Goal: Browse casually: Explore the website without a specific task or goal

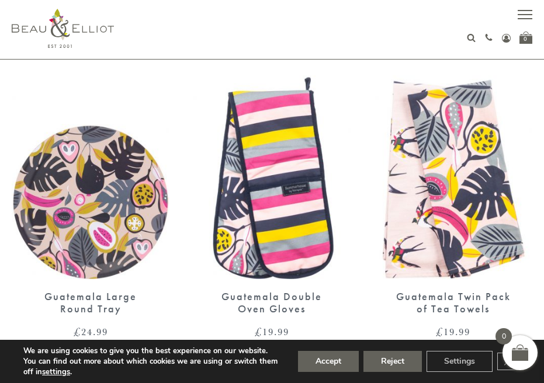
scroll to position [358, 0]
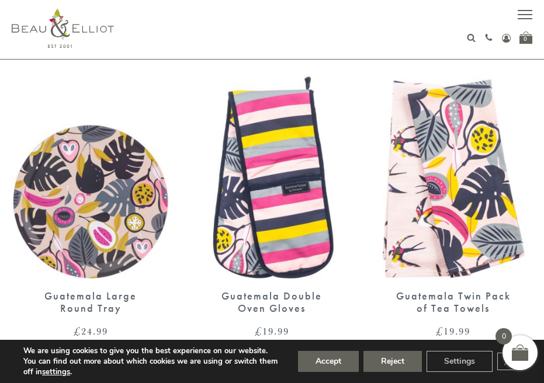
click at [0, 0] on div at bounding box center [0, 0] width 0 height 0
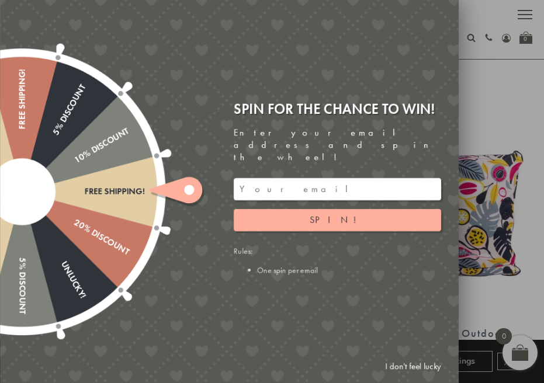
scroll to position [0, 0]
click at [494, 152] on div at bounding box center [272, 191] width 544 height 383
click at [420, 367] on link "I don't feel lucky" at bounding box center [413, 367] width 68 height 22
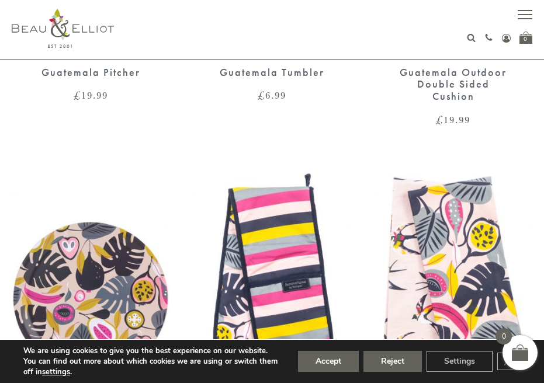
scroll to position [266, 0]
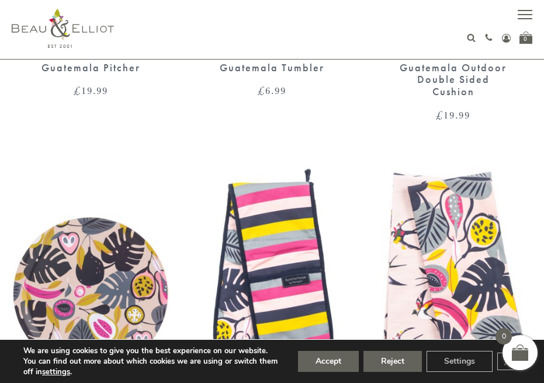
drag, startPoint x: 454, startPoint y: 230, endPoint x: 458, endPoint y: 238, distance: 8.9
click at [454, 230] on img at bounding box center [454, 269] width 158 height 204
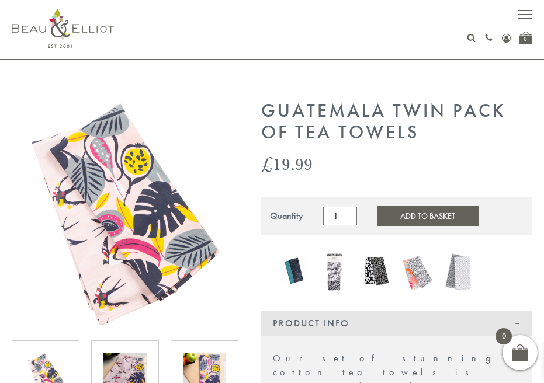
click at [141, 269] on img at bounding box center [125, 214] width 226 height 226
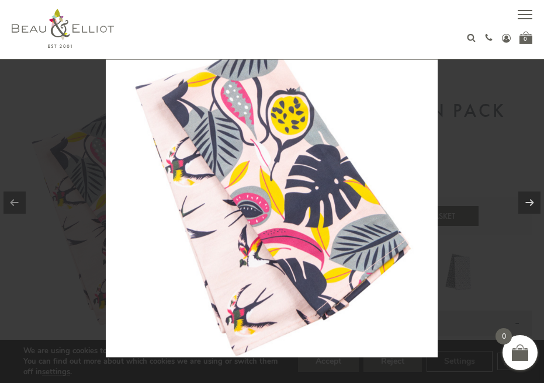
click at [265, 286] on img at bounding box center [272, 192] width 332 height 332
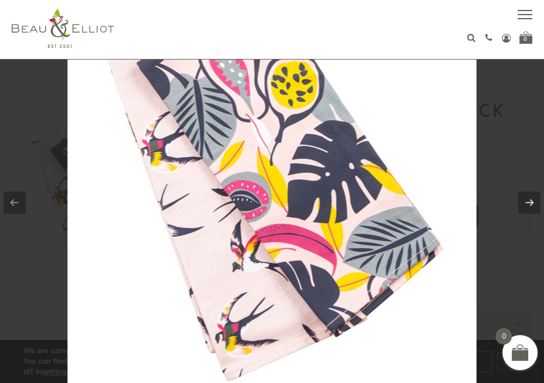
click at [264, 286] on img at bounding box center [272, 178] width 409 height 409
click at [526, 208] on link at bounding box center [529, 203] width 22 height 22
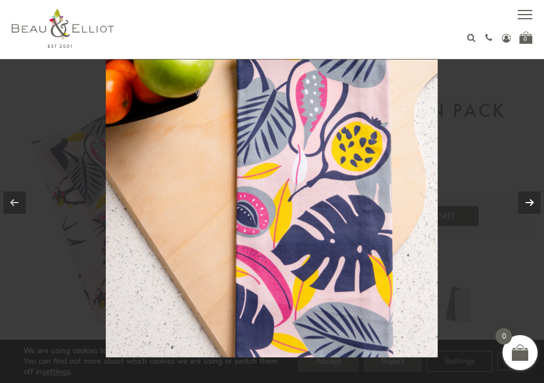
click at [531, 200] on link at bounding box center [529, 203] width 22 height 22
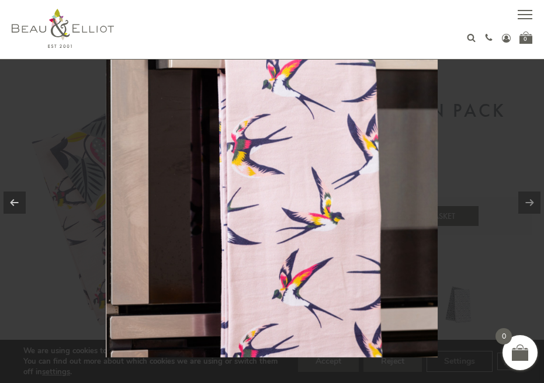
click at [525, 202] on link at bounding box center [529, 203] width 22 height 22
click at [530, 203] on link at bounding box center [529, 203] width 22 height 22
click at [527, 199] on link at bounding box center [529, 203] width 22 height 22
click at [19, 197] on link at bounding box center [15, 203] width 22 height 22
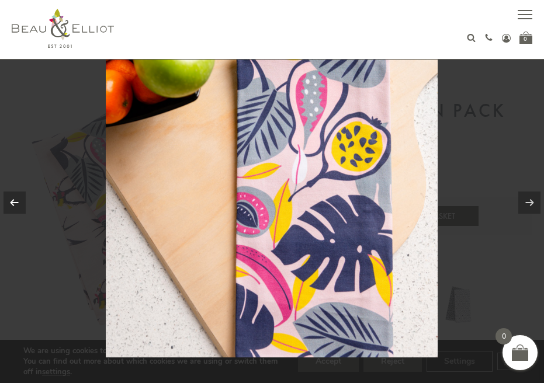
click at [18, 199] on link at bounding box center [15, 203] width 22 height 22
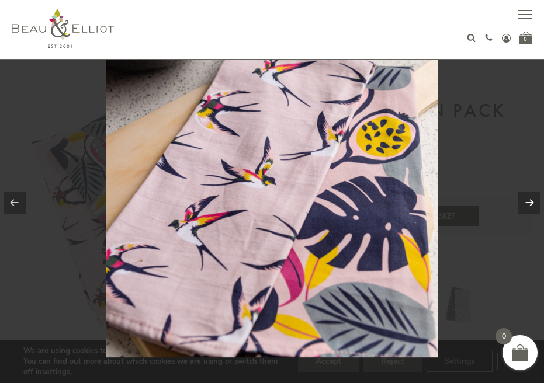
click at [532, 206] on link at bounding box center [529, 203] width 22 height 22
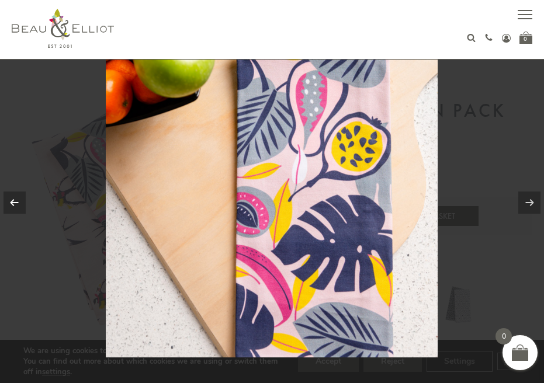
click at [20, 206] on link at bounding box center [15, 203] width 22 height 22
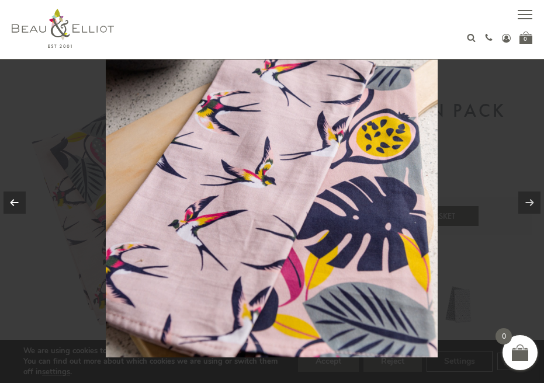
click at [20, 206] on link at bounding box center [15, 203] width 22 height 22
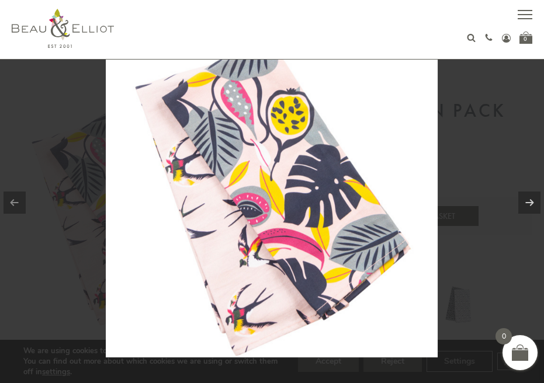
click at [20, 206] on link at bounding box center [15, 203] width 22 height 22
click at [491, 125] on div at bounding box center [272, 191] width 544 height 383
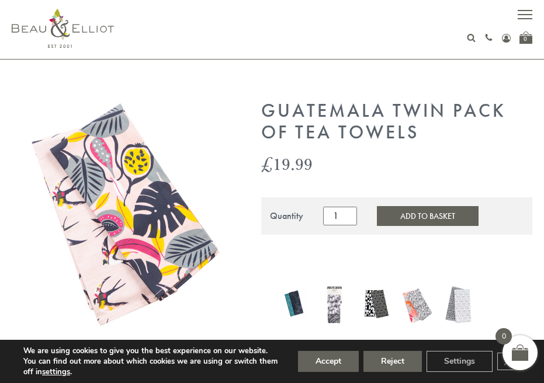
click at [132, 227] on img at bounding box center [125, 214] width 226 height 226
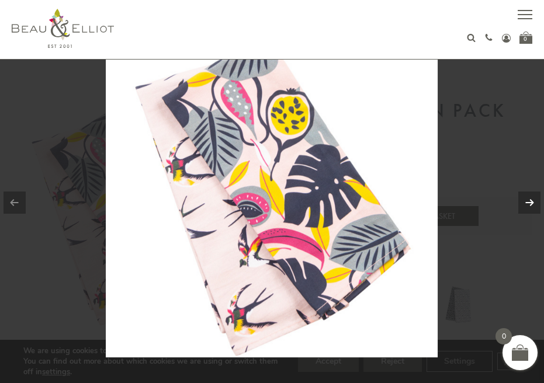
click at [535, 203] on link at bounding box center [529, 203] width 22 height 22
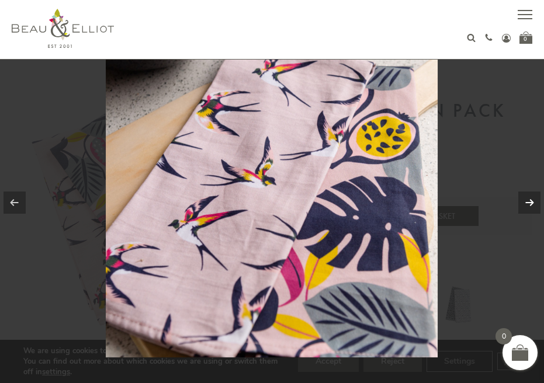
click at [532, 203] on link at bounding box center [529, 203] width 22 height 22
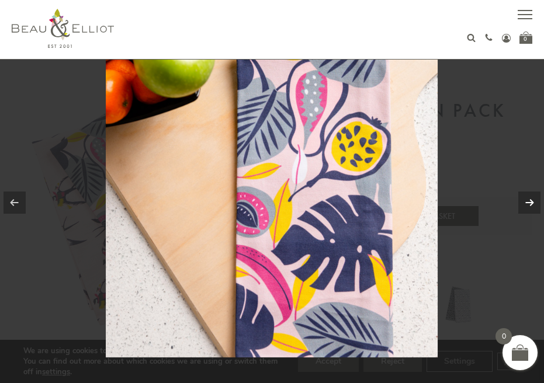
click at [530, 201] on link at bounding box center [529, 203] width 22 height 22
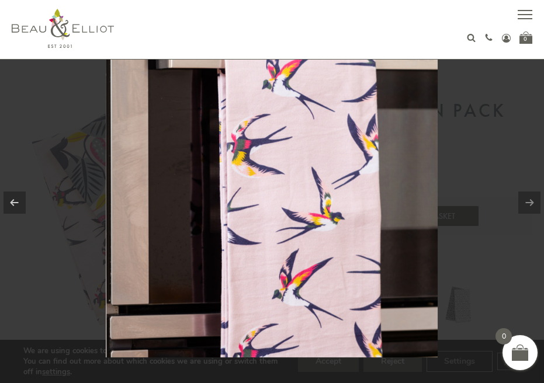
click at [527, 202] on link at bounding box center [529, 203] width 22 height 22
click at [494, 133] on div at bounding box center [272, 191] width 544 height 383
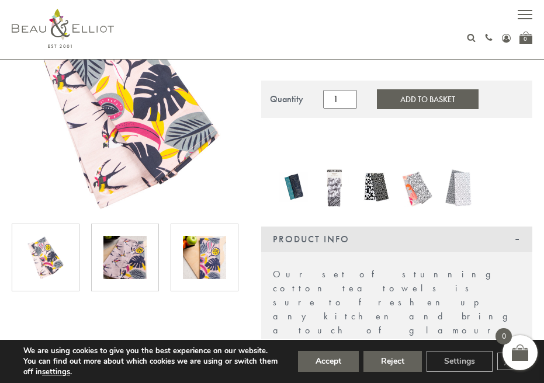
scroll to position [121, 0]
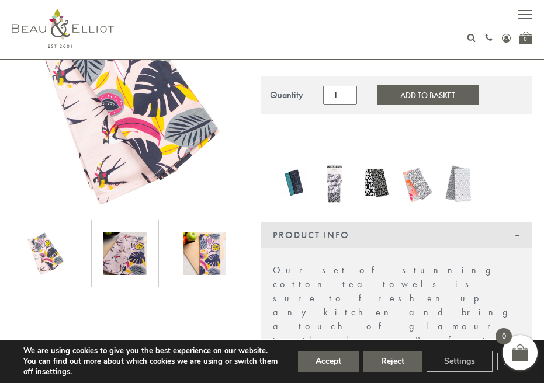
click at [209, 250] on img at bounding box center [204, 253] width 43 height 43
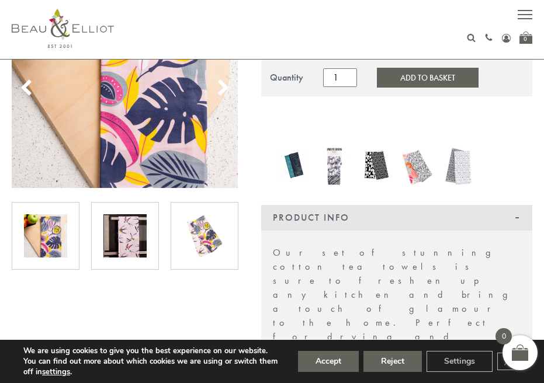
scroll to position [139, 0]
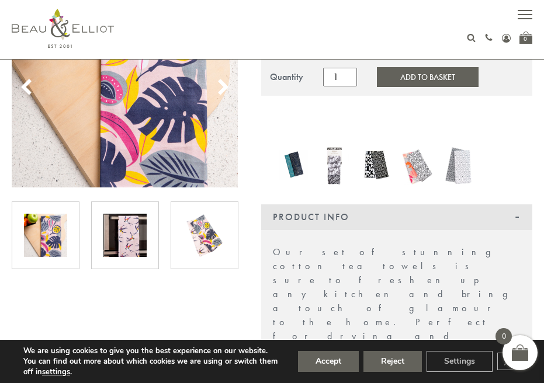
click at [105, 247] on img at bounding box center [124, 235] width 43 height 43
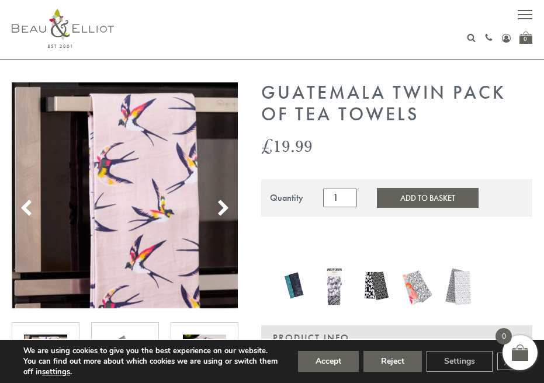
scroll to position [19, 0]
